Goal: Transaction & Acquisition: Download file/media

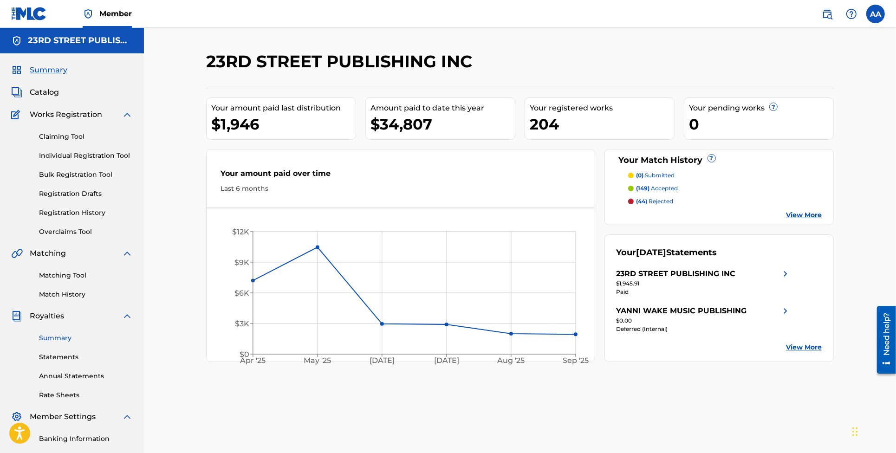
click at [56, 339] on link "Summary" at bounding box center [86, 338] width 94 height 10
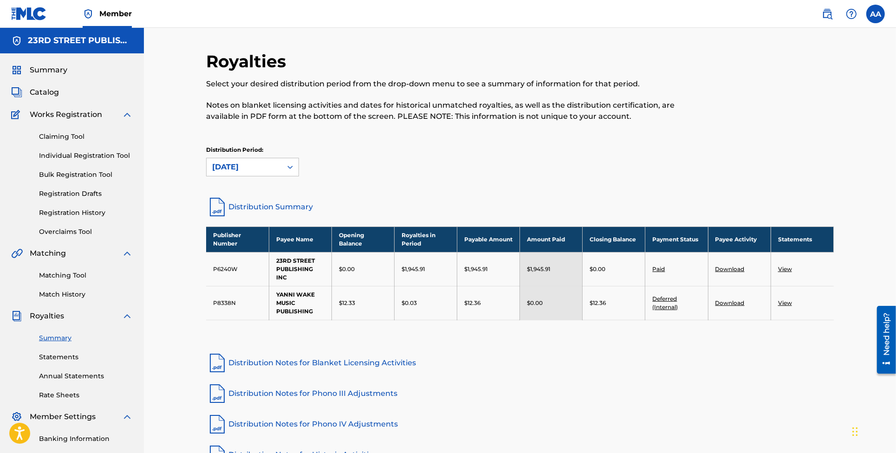
click at [726, 266] on link "Download" at bounding box center [729, 269] width 29 height 7
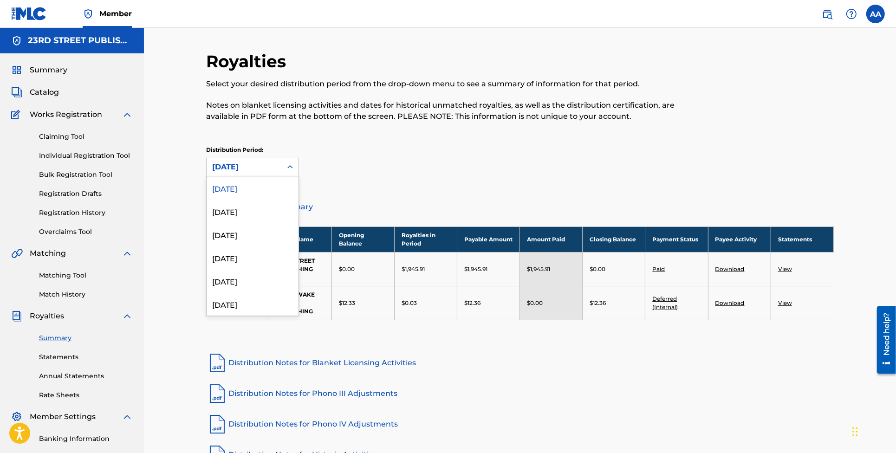
click at [289, 166] on icon at bounding box center [290, 166] width 6 height 3
click at [240, 214] on div "[DATE]" at bounding box center [253, 211] width 92 height 23
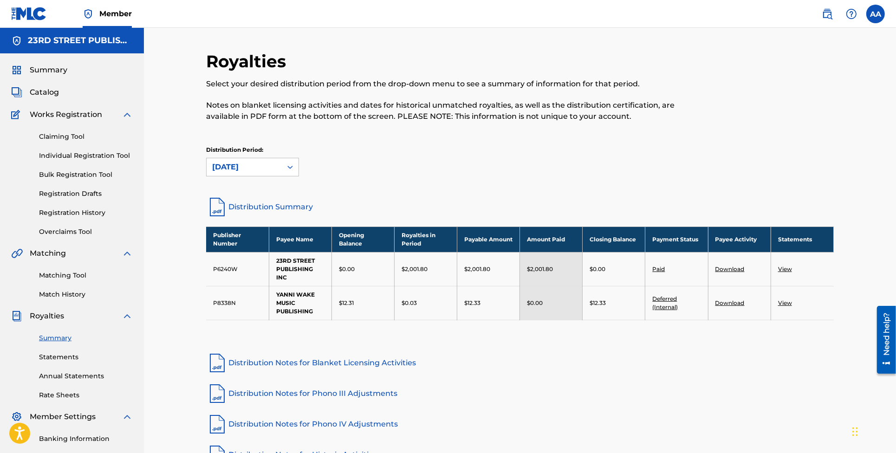
click at [729, 266] on link "Download" at bounding box center [729, 269] width 29 height 7
click at [870, 17] on label at bounding box center [875, 14] width 19 height 19
click at [876, 14] on input "AA [PERSON_NAME] [EMAIL_ADDRESS][DOMAIN_NAME] Profile Log out" at bounding box center [876, 14] width 0 height 0
click at [783, 182] on p "Log out" at bounding box center [786, 182] width 22 height 8
click at [876, 14] on input "AA [PERSON_NAME] [EMAIL_ADDRESS][DOMAIN_NAME] Profile Log out" at bounding box center [876, 14] width 0 height 0
